Goal: Transaction & Acquisition: Book appointment/travel/reservation

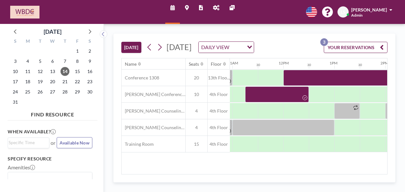
scroll to position [0, 561]
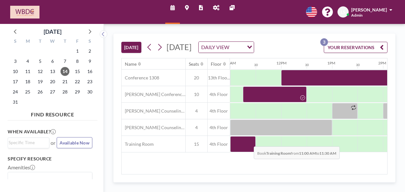
click at [249, 150] on div at bounding box center [242, 144] width 25 height 16
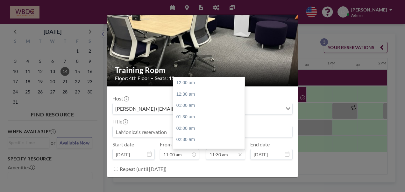
scroll to position [261, 0]
click at [189, 106] on div "12:30 pm" at bounding box center [210, 105] width 75 height 11
type input "12:30 pm"
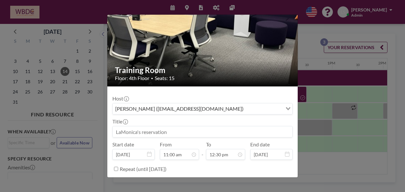
click at [173, 133] on input at bounding box center [203, 131] width 180 height 11
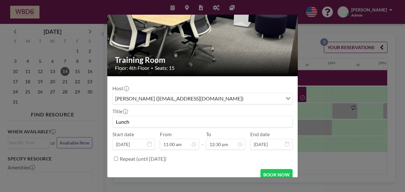
scroll to position [40, 0]
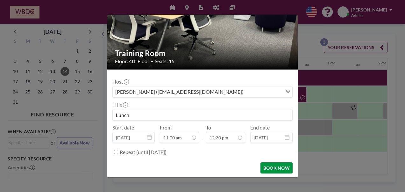
type input "Lunch"
click at [278, 166] on button "BOOK NOW" at bounding box center [277, 167] width 32 height 11
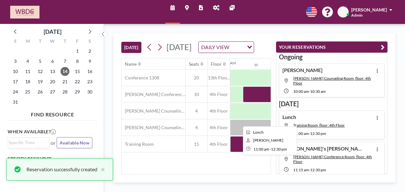
scroll to position [6, 0]
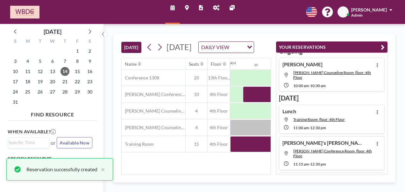
click at [219, 188] on div "TODAY Thursday, August 14, 2025 DAILY VIEW Loading... Name Seats Floor 12AM 30 …" at bounding box center [255, 108] width 302 height 168
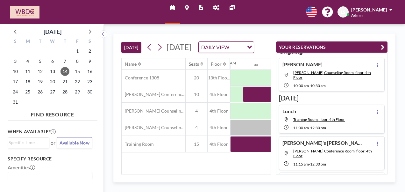
drag, startPoint x: 272, startPoint y: 27, endPoint x: 284, endPoint y: 33, distance: 13.1
click at [272, 27] on div "TODAY Thursday, August 14, 2025 DAILY VIEW Loading... Name Seats Floor 12AM 30 …" at bounding box center [255, 108] width 302 height 168
click at [385, 45] on icon "button" at bounding box center [383, 47] width 4 height 8
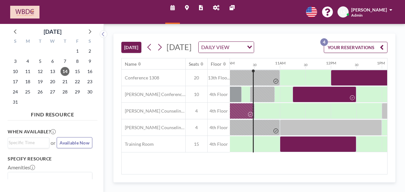
scroll to position [0, 506]
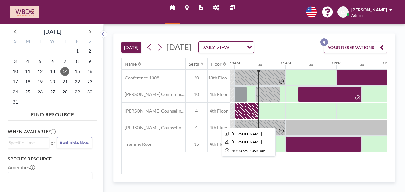
click at [240, 119] on div at bounding box center [247, 111] width 25 height 16
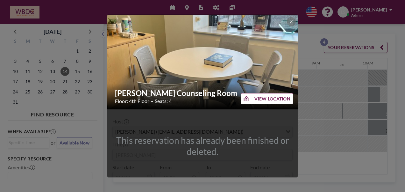
scroll to position [0, 484]
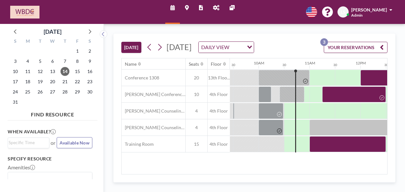
scroll to position [0, 510]
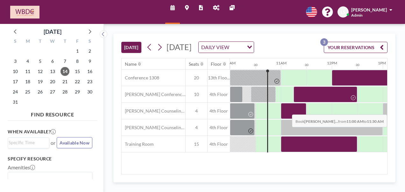
drag, startPoint x: 281, startPoint y: 124, endPoint x: 292, endPoint y: 118, distance: 12.3
click at [292, 118] on div at bounding box center [293, 111] width 25 height 16
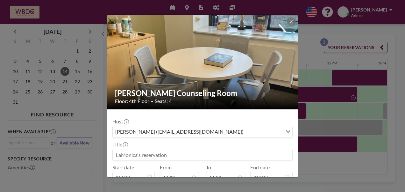
click at [171, 156] on input at bounding box center [203, 154] width 180 height 11
type input "[PERSON_NAME]"
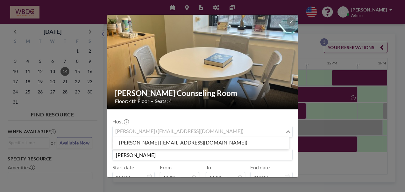
click at [180, 133] on div "[PERSON_NAME] ([EMAIL_ADDRESS][DOMAIN_NAME])" at bounding box center [199, 131] width 172 height 10
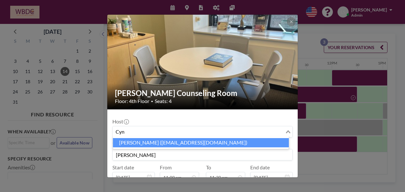
click at [184, 143] on li "[PERSON_NAME] ([EMAIL_ADDRESS][DOMAIN_NAME])" at bounding box center [201, 142] width 176 height 9
type input "Cyn"
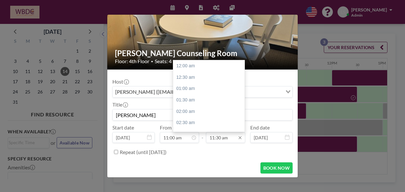
scroll to position [261, 0]
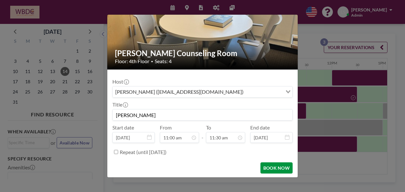
click at [266, 164] on button "BOOK NOW" at bounding box center [277, 167] width 32 height 11
